Goal: Task Accomplishment & Management: Use online tool/utility

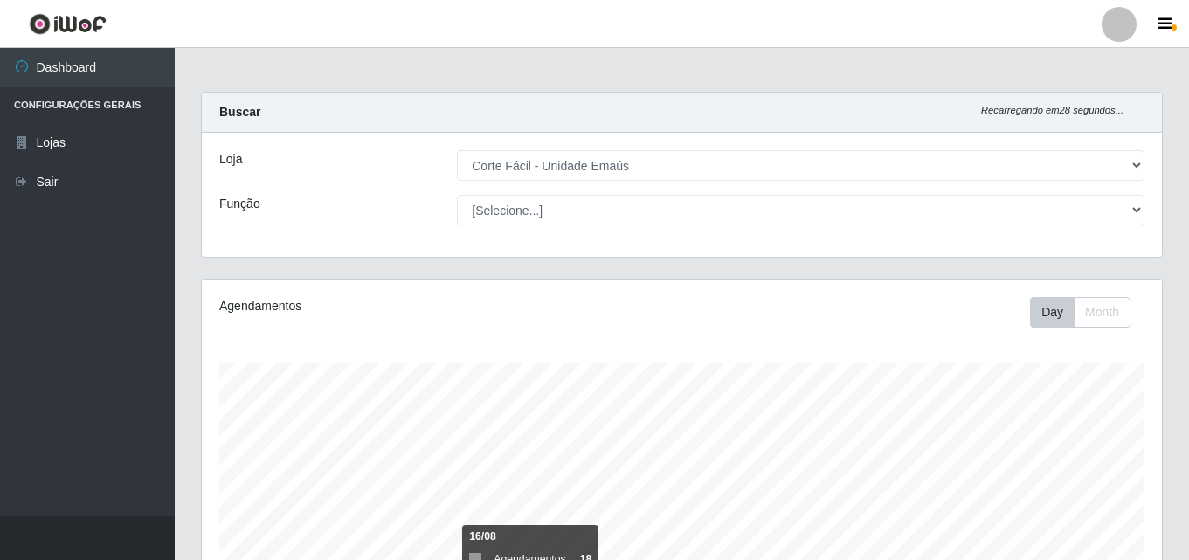
select select "201"
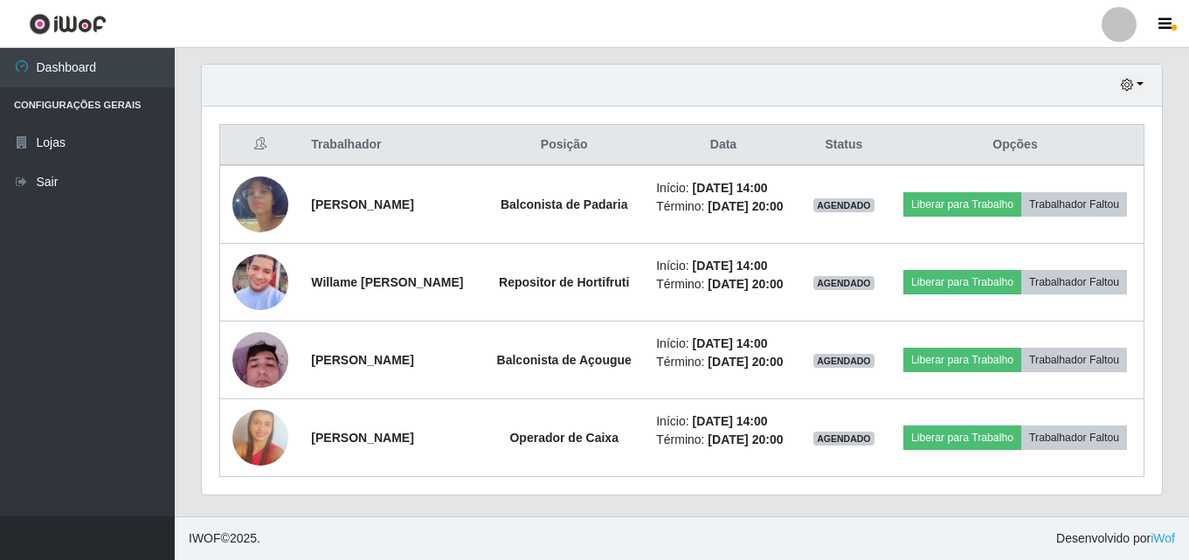
scroll to position [363, 960]
click at [1129, 86] on icon "button" at bounding box center [1127, 85] width 12 height 12
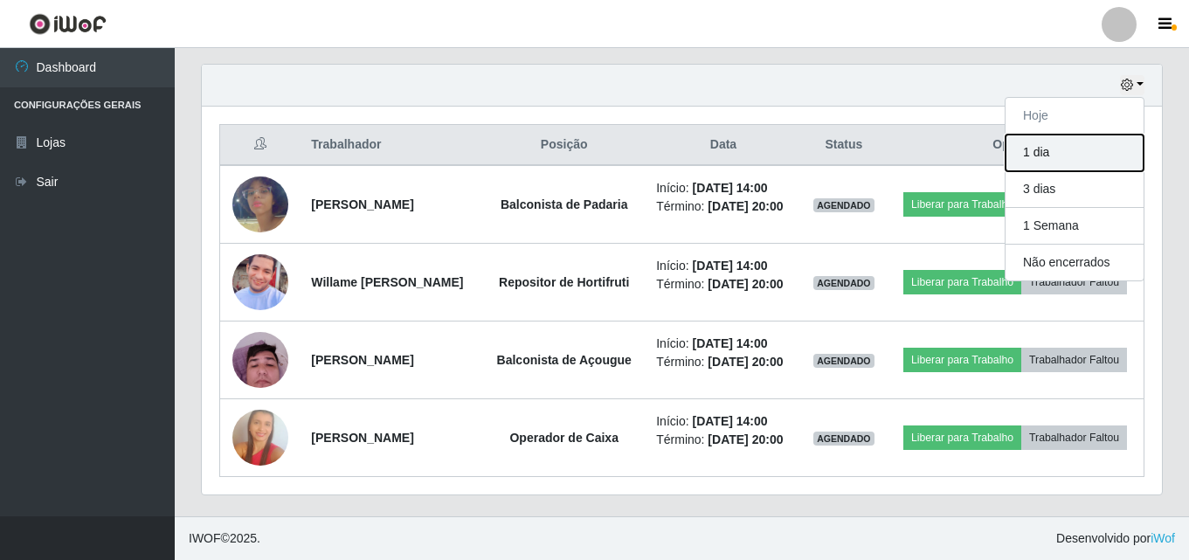
click at [1033, 154] on button "1 dia" at bounding box center [1075, 153] width 138 height 37
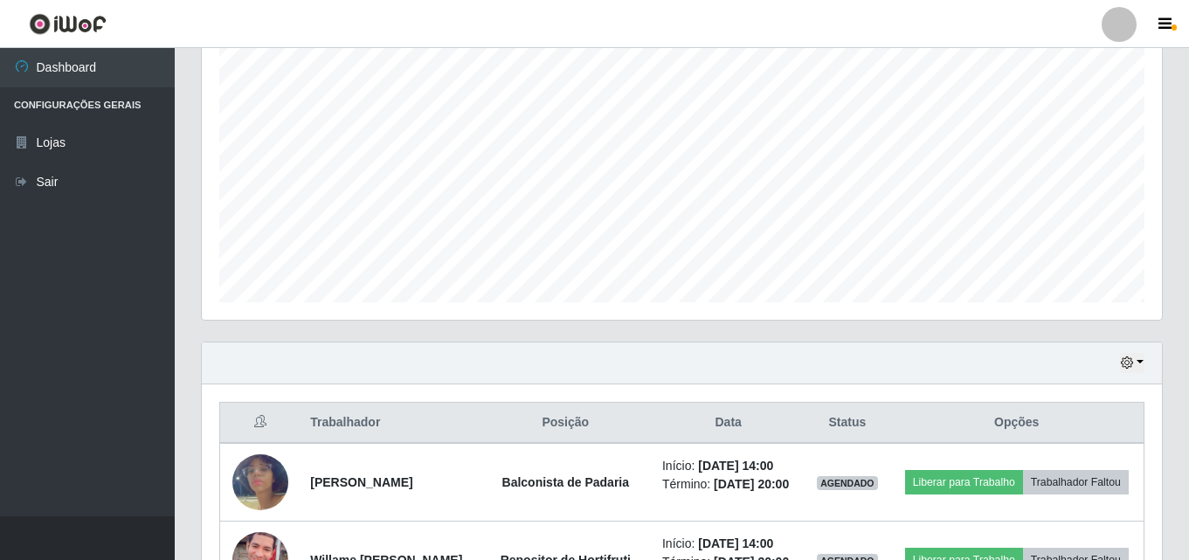
scroll to position [437, 0]
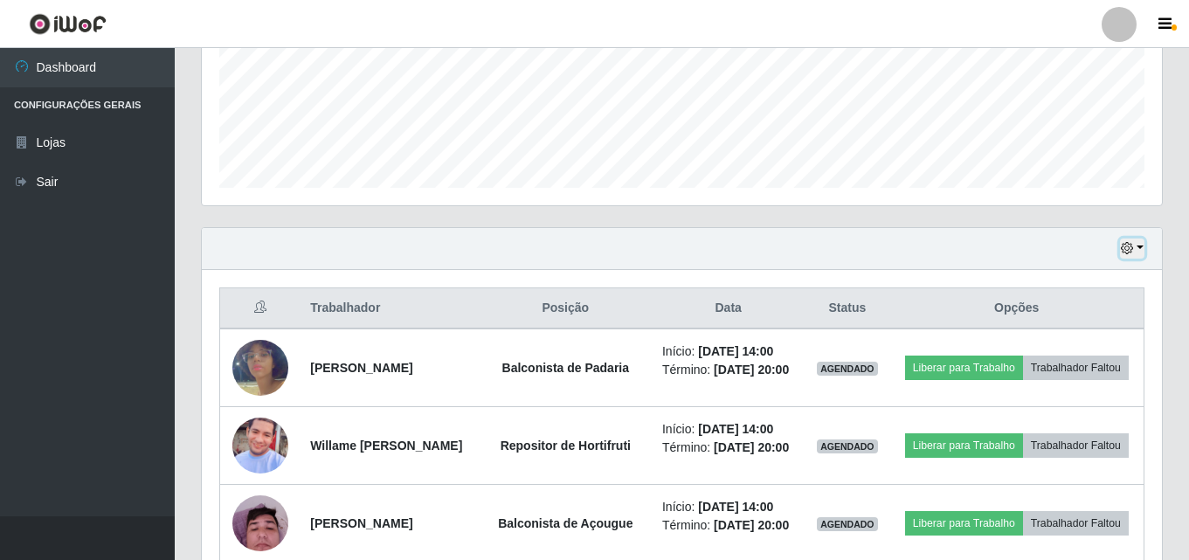
click at [1137, 246] on button "button" at bounding box center [1132, 248] width 24 height 20
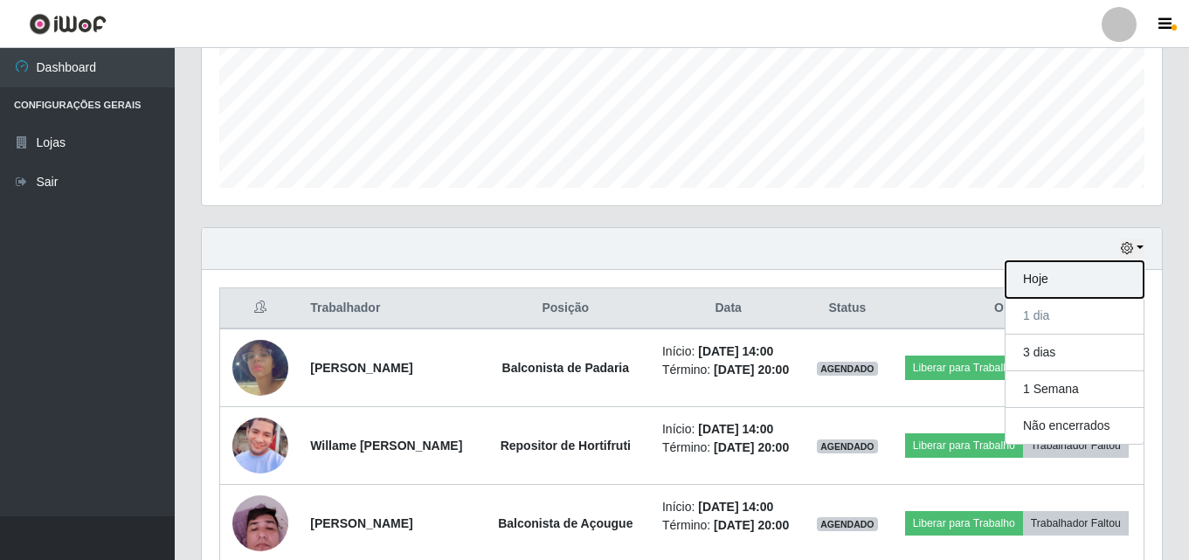
click at [1080, 273] on button "Hoje" at bounding box center [1075, 279] width 138 height 37
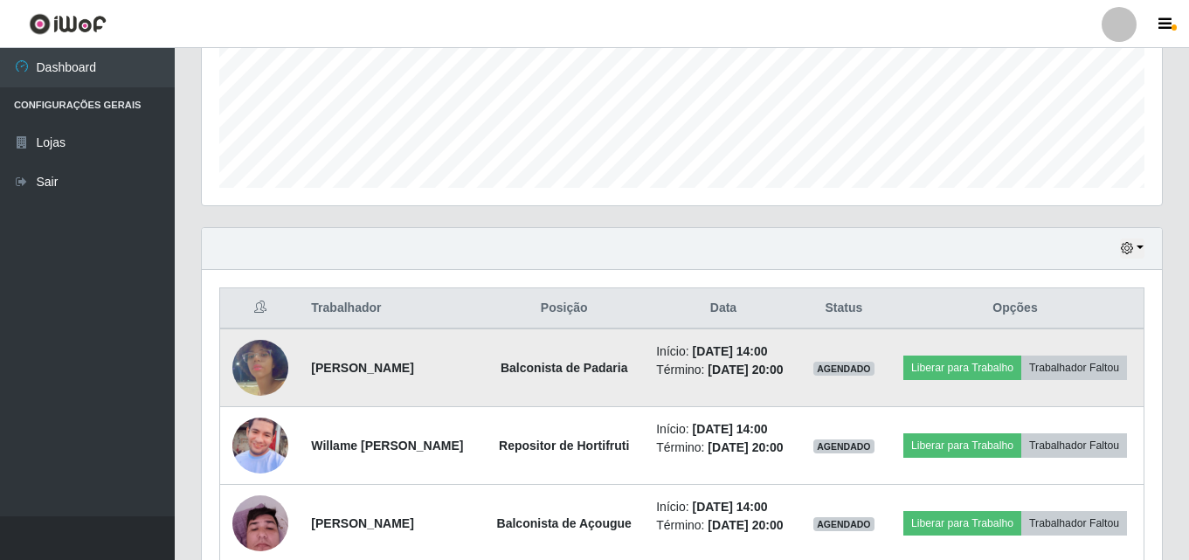
click at [268, 364] on img at bounding box center [260, 368] width 56 height 100
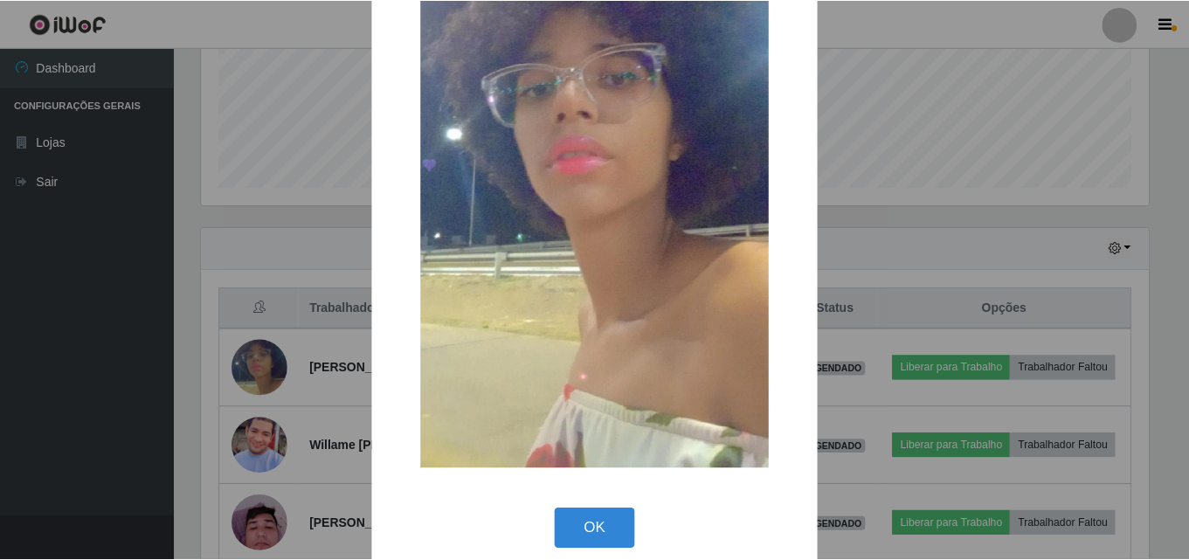
scroll to position [214, 0]
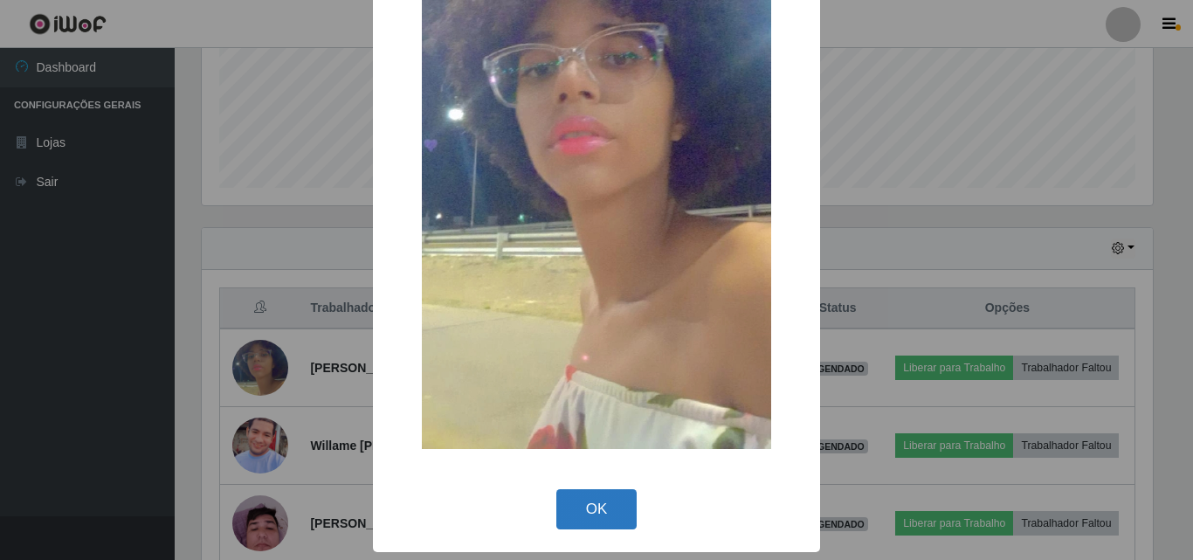
click at [588, 506] on button "OK" at bounding box center [596, 509] width 81 height 41
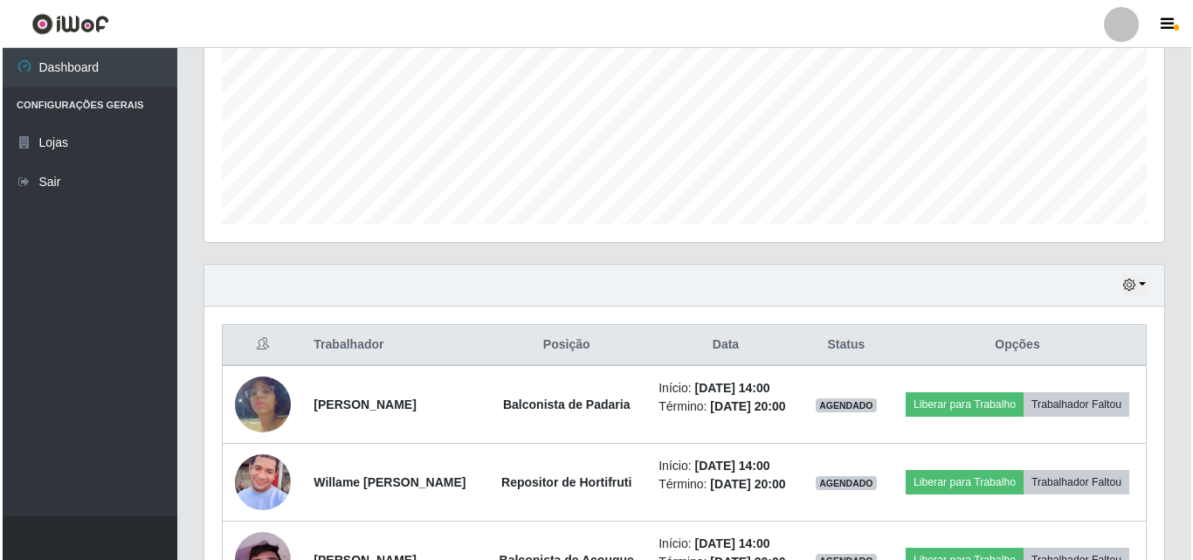
scroll to position [600, 0]
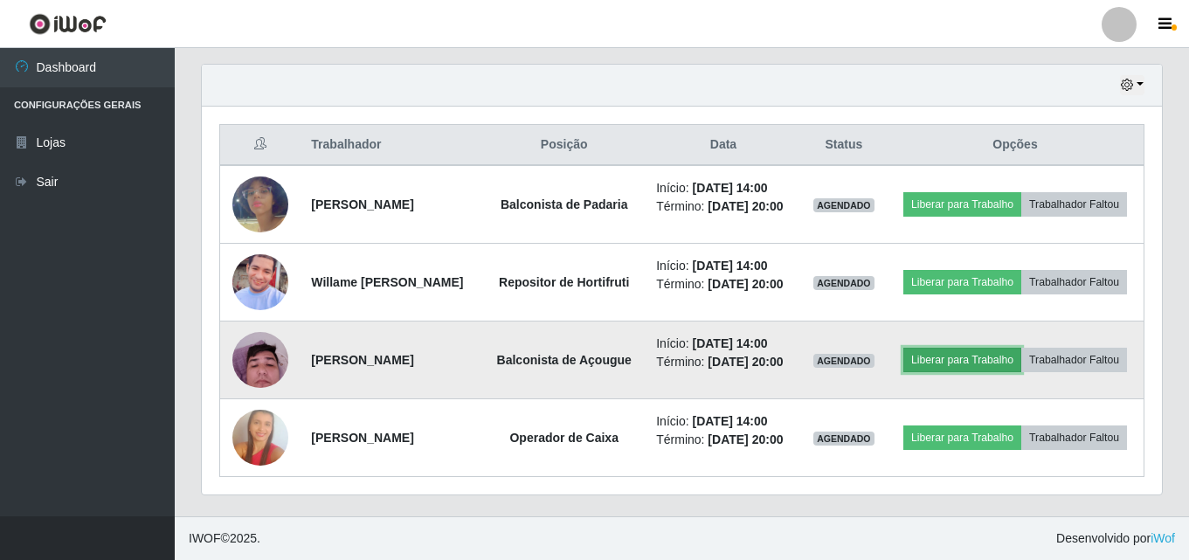
click at [966, 365] on button "Liberar para Trabalho" at bounding box center [962, 360] width 118 height 24
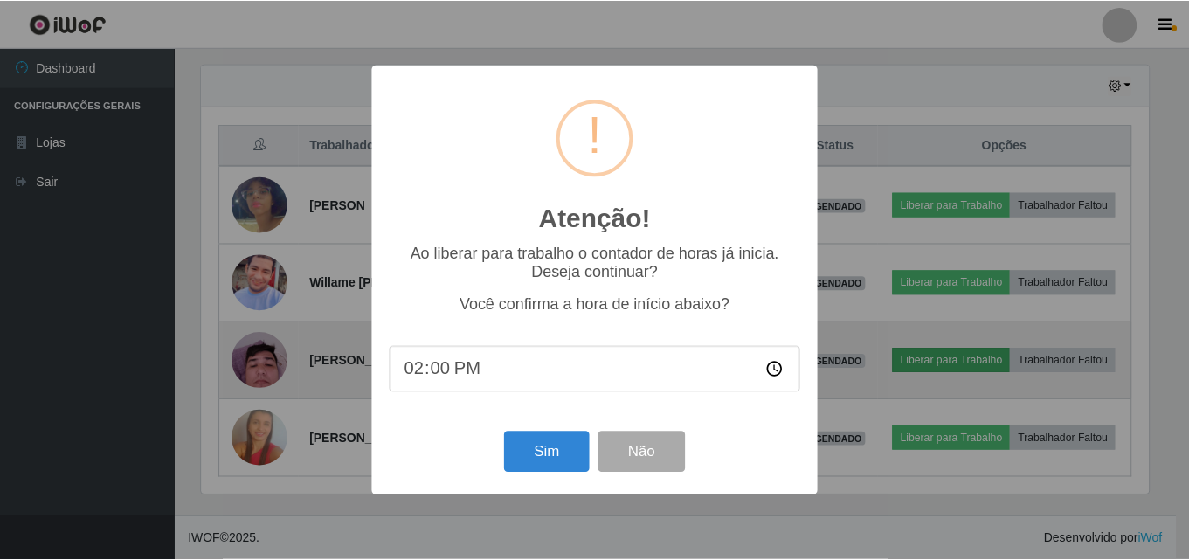
scroll to position [363, 951]
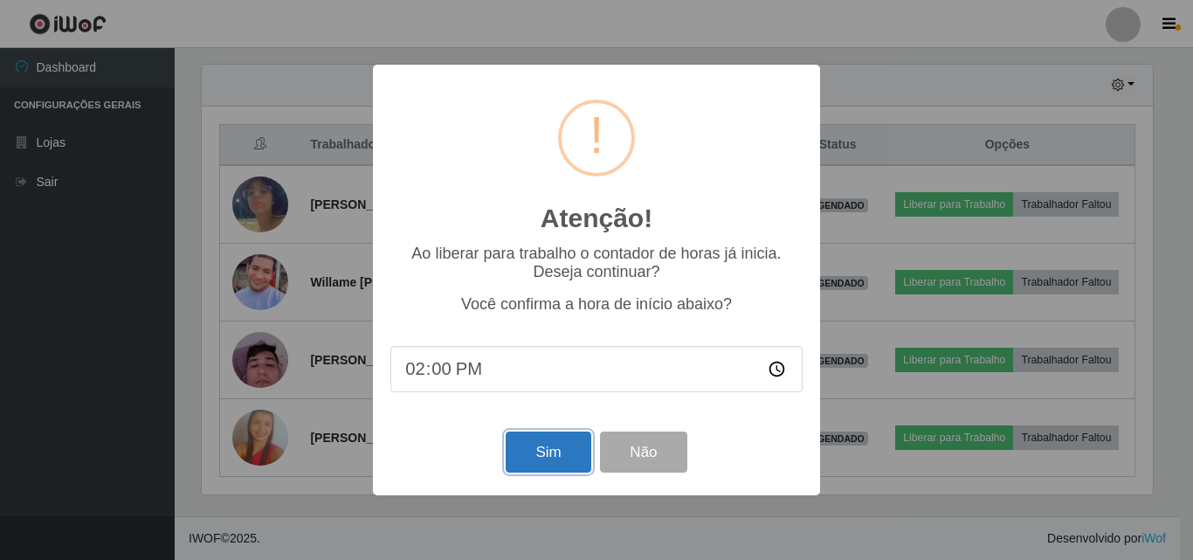
click at [549, 448] on button "Sim" at bounding box center [548, 452] width 85 height 41
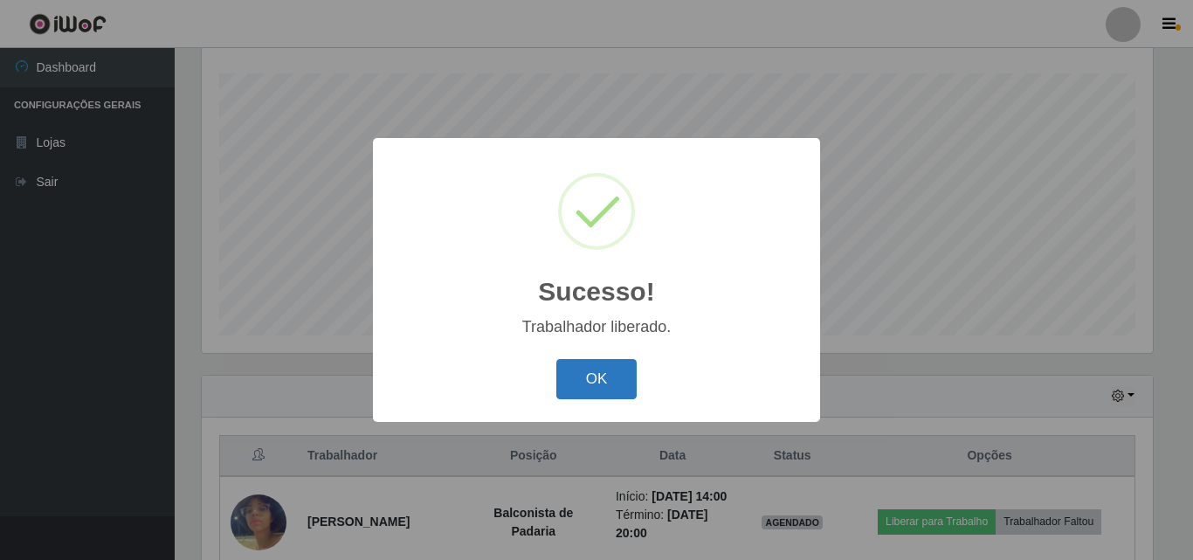
click at [620, 391] on button "OK" at bounding box center [596, 379] width 81 height 41
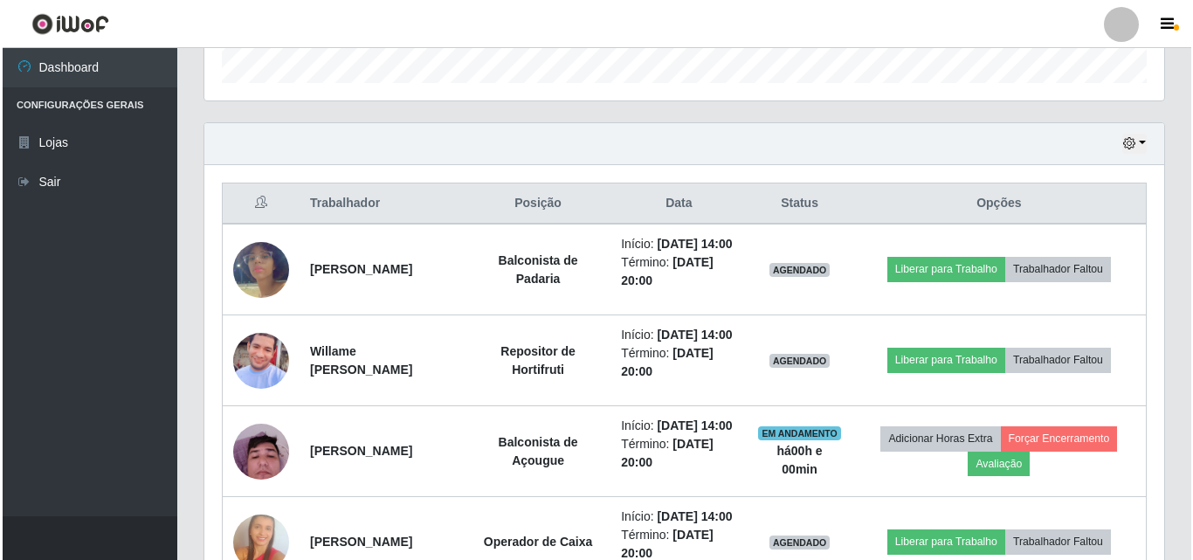
scroll to position [639, 0]
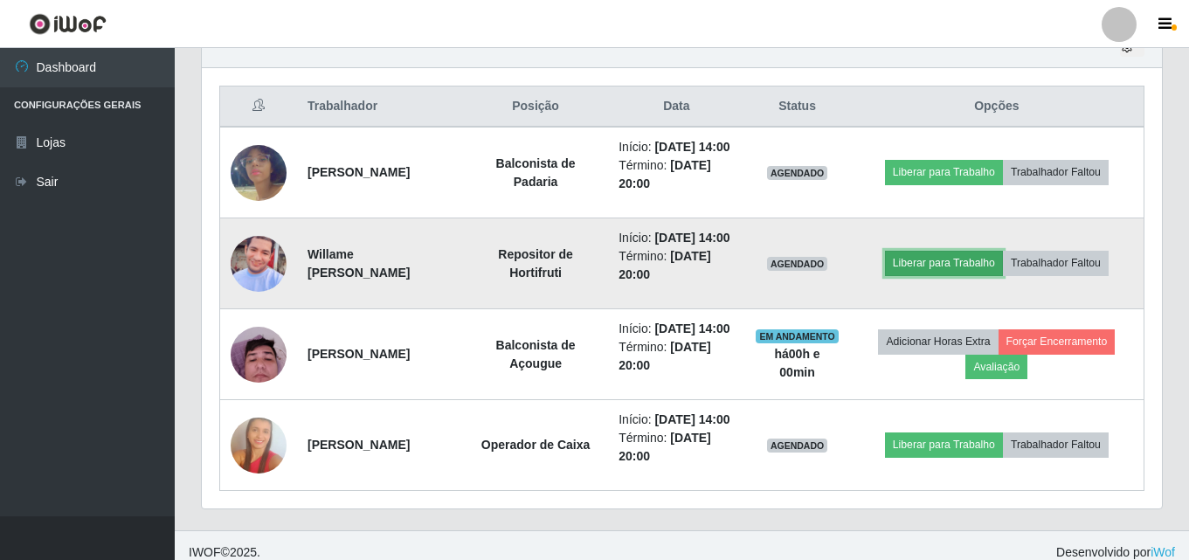
click at [919, 275] on button "Liberar para Trabalho" at bounding box center [944, 263] width 118 height 24
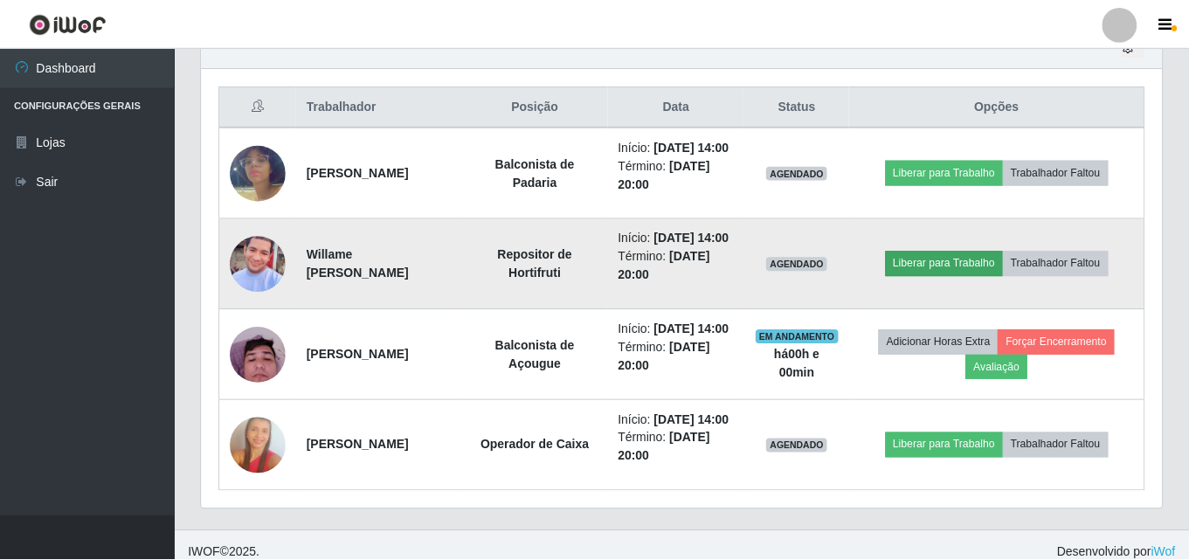
scroll to position [363, 951]
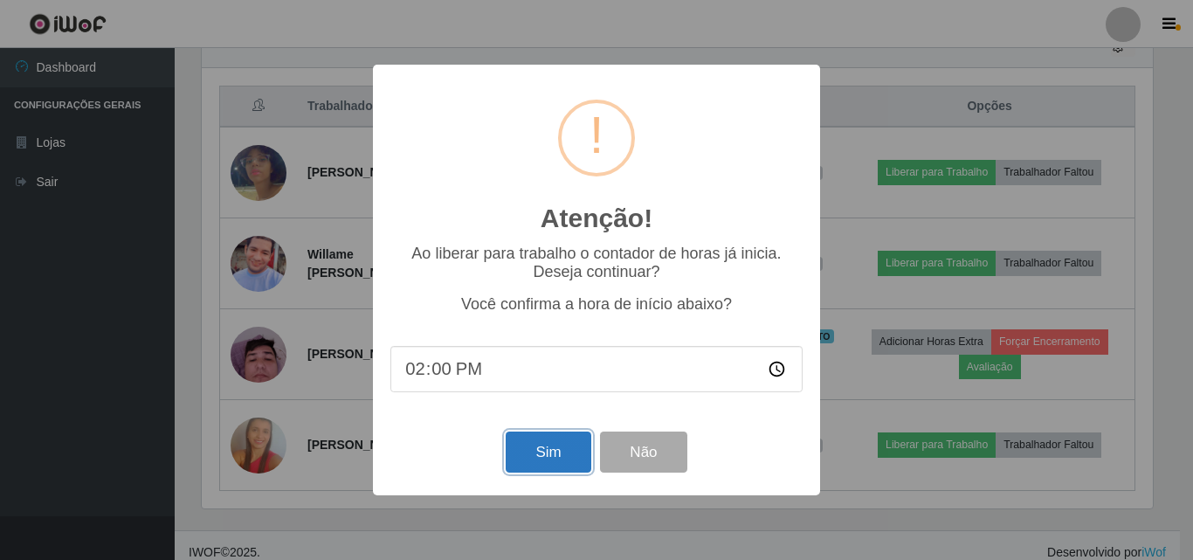
click at [549, 460] on button "Sim" at bounding box center [548, 452] width 85 height 41
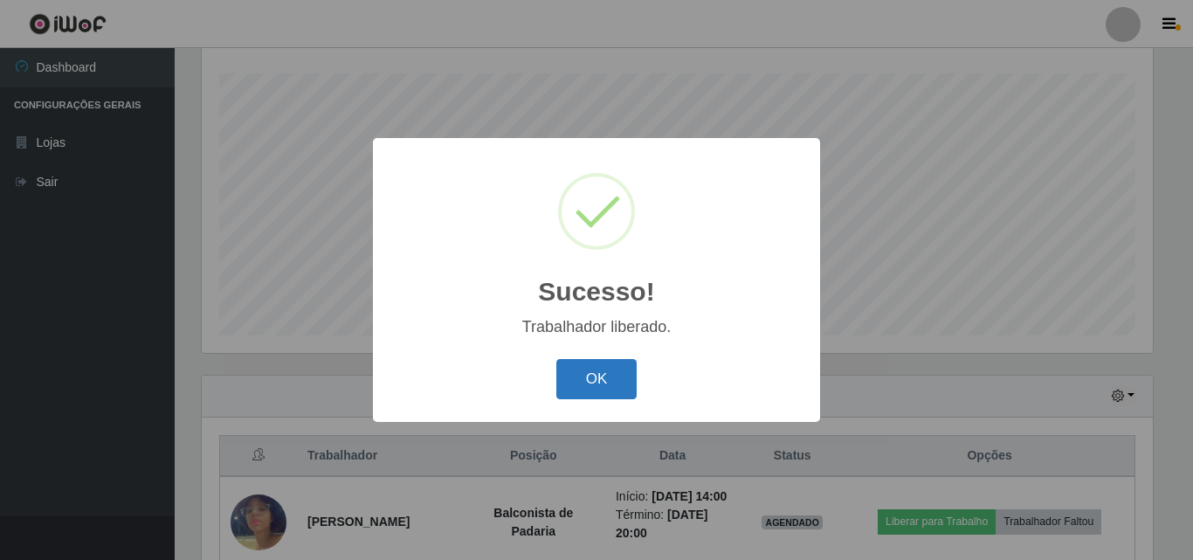
click at [584, 369] on button "OK" at bounding box center [596, 379] width 81 height 41
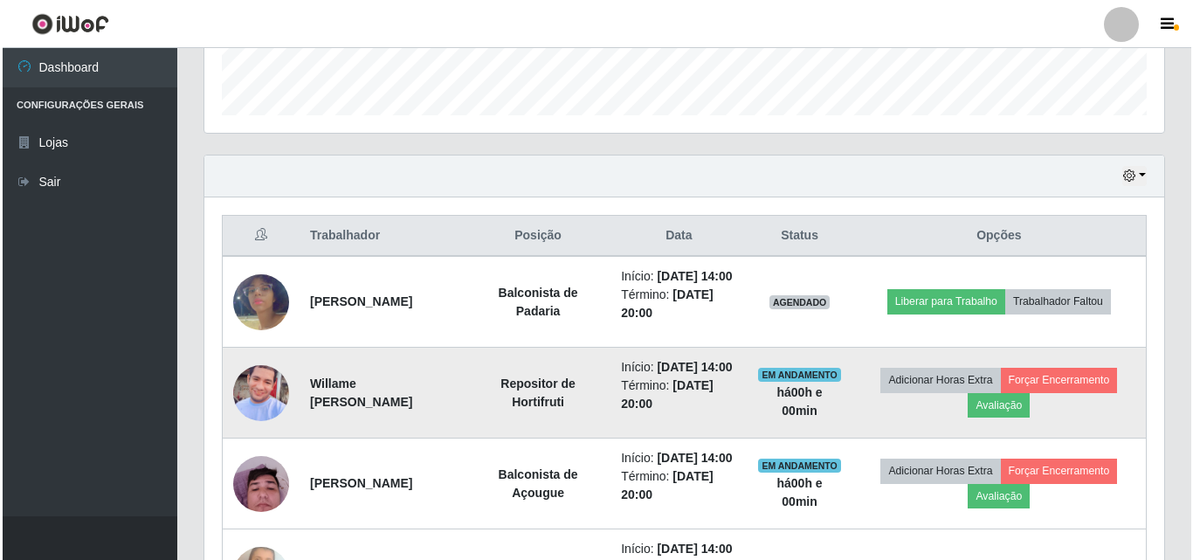
scroll to position [551, 0]
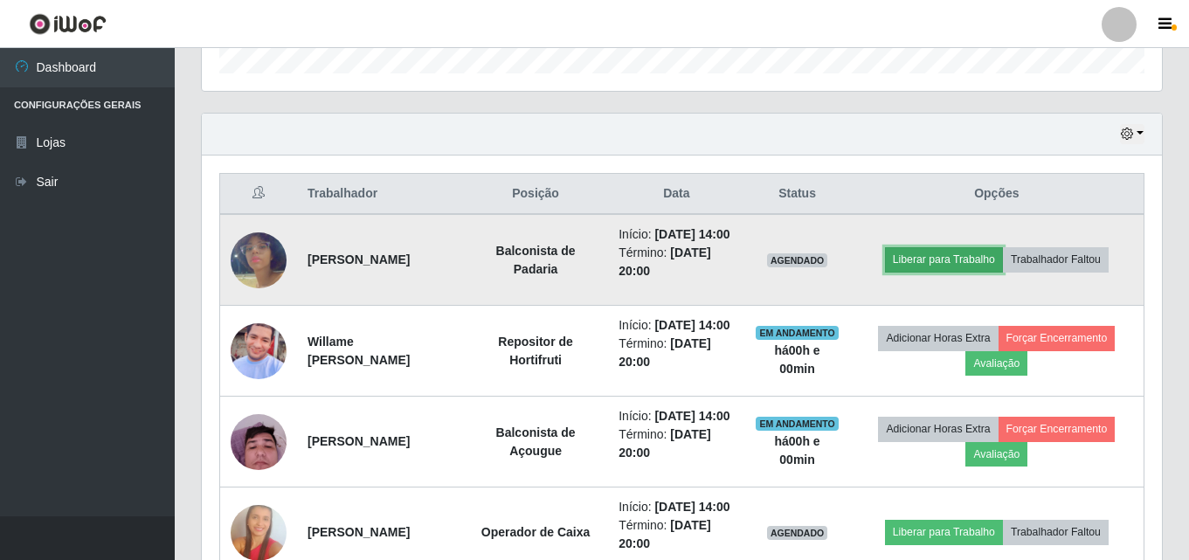
click at [961, 265] on button "Liberar para Trabalho" at bounding box center [944, 259] width 118 height 24
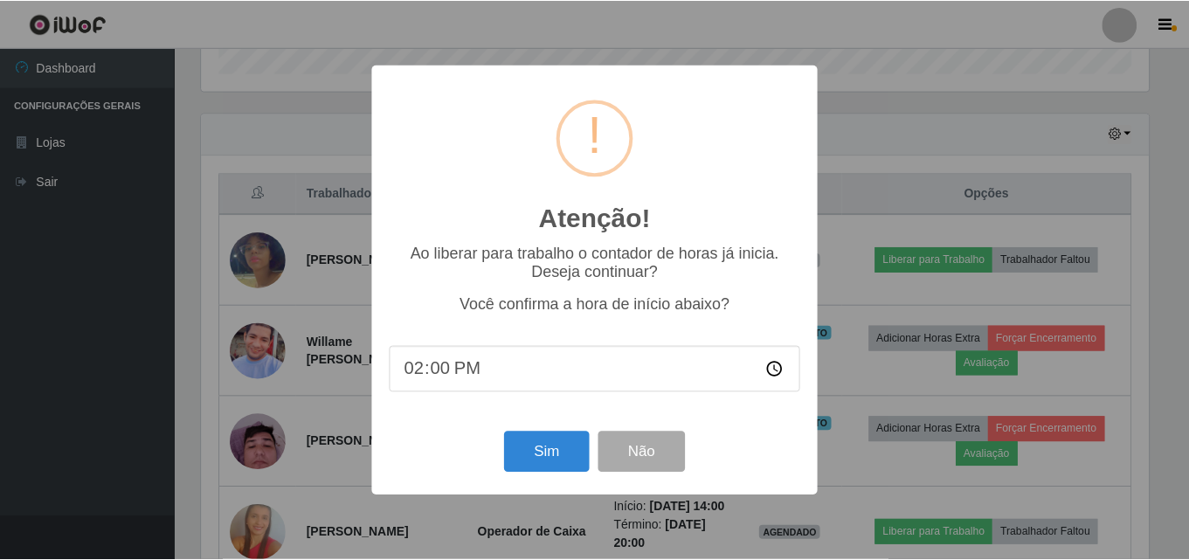
scroll to position [363, 951]
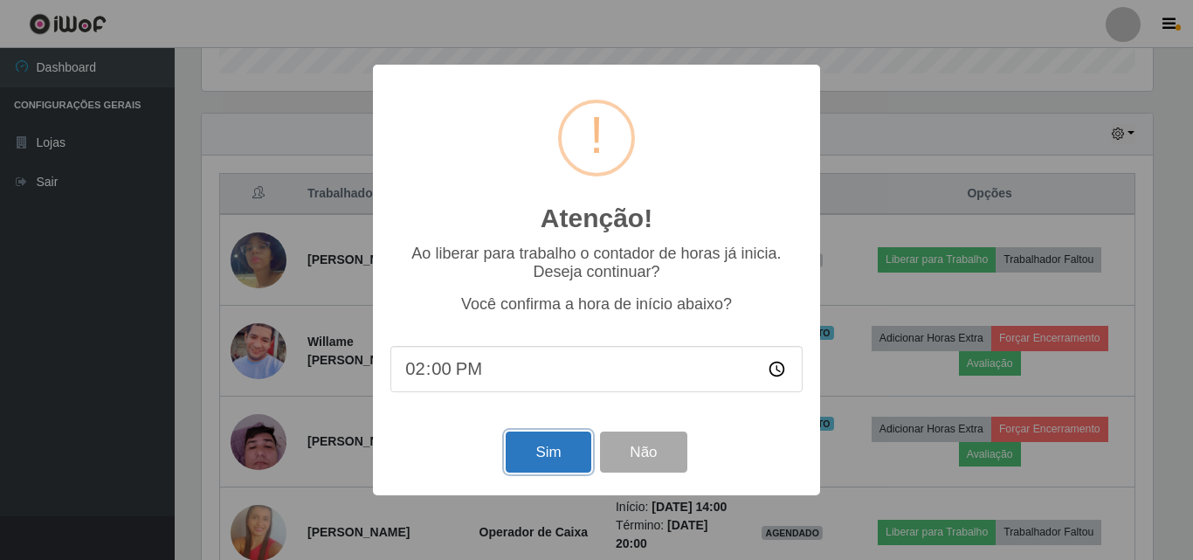
click at [552, 451] on button "Sim" at bounding box center [548, 452] width 85 height 41
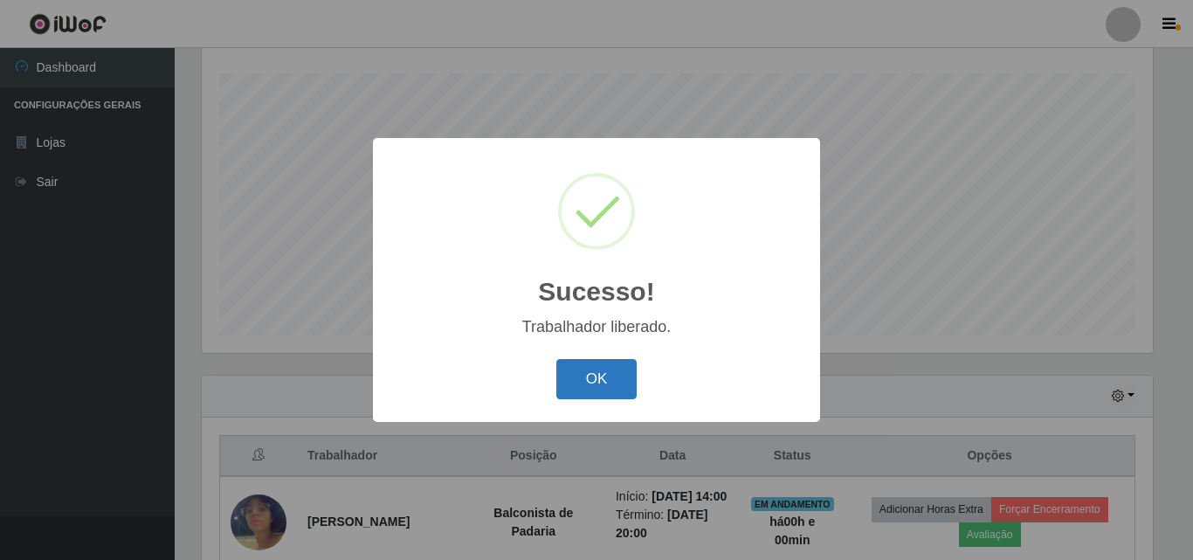
click at [599, 373] on button "OK" at bounding box center [596, 379] width 81 height 41
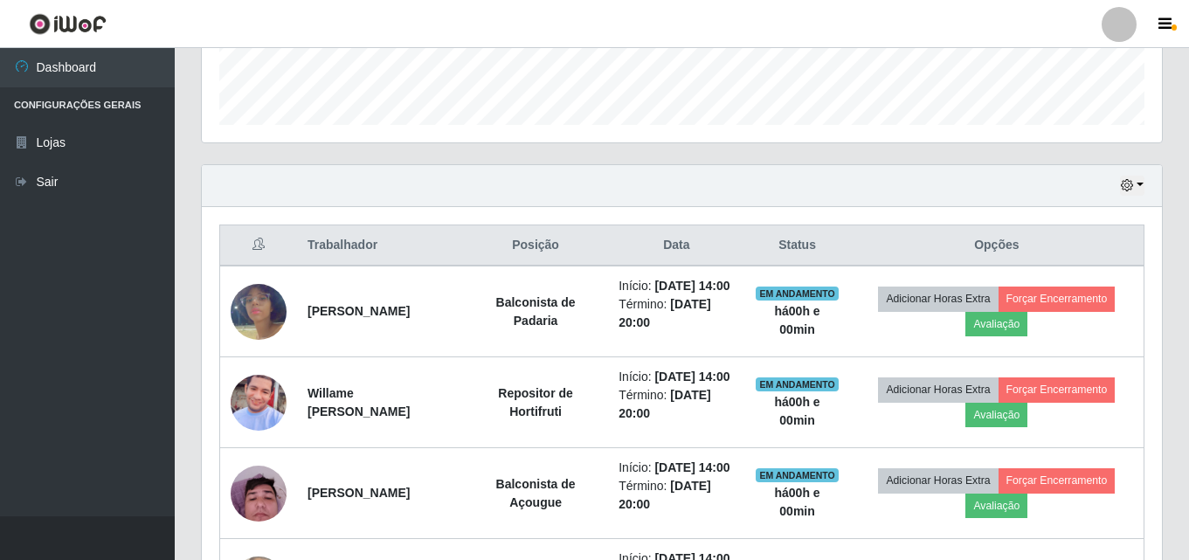
scroll to position [0, 0]
